Goal: Check status: Check status

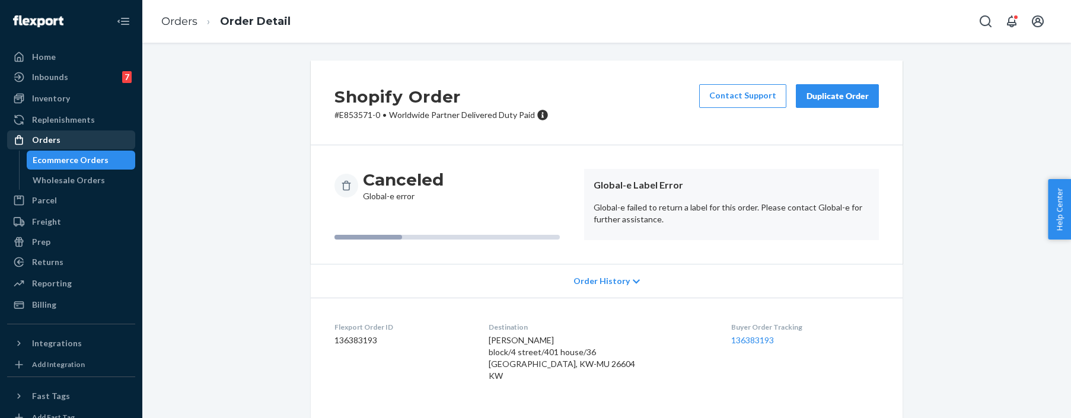
click at [69, 142] on div "Orders" at bounding box center [71, 140] width 126 height 17
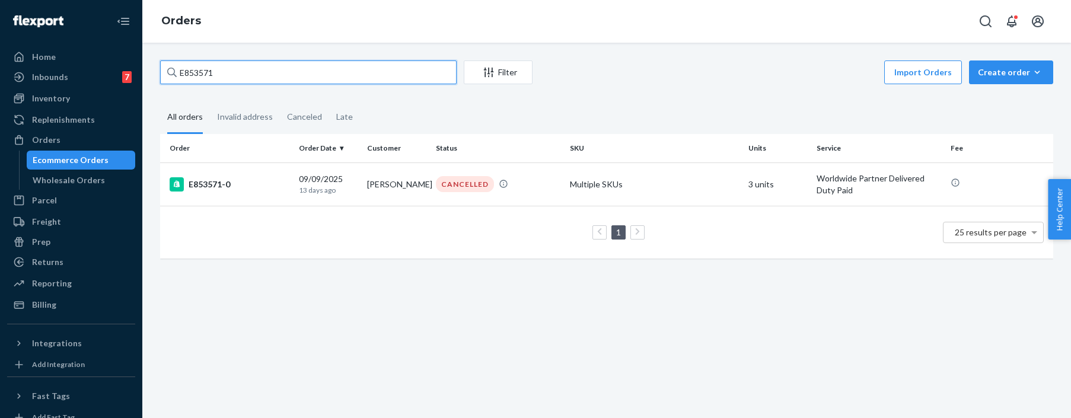
click at [344, 77] on input "E853571" at bounding box center [308, 73] width 297 height 24
click at [345, 77] on input "E853571" at bounding box center [308, 73] width 297 height 24
paste input "r36643772"
type input "r366437721"
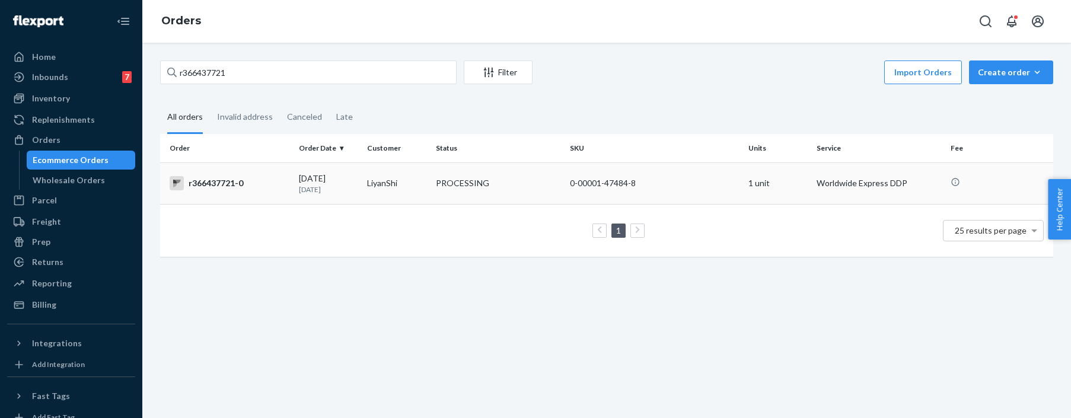
click at [311, 186] on p "[DATE]" at bounding box center [328, 190] width 59 height 10
